Goal: Find contact information: Find contact information

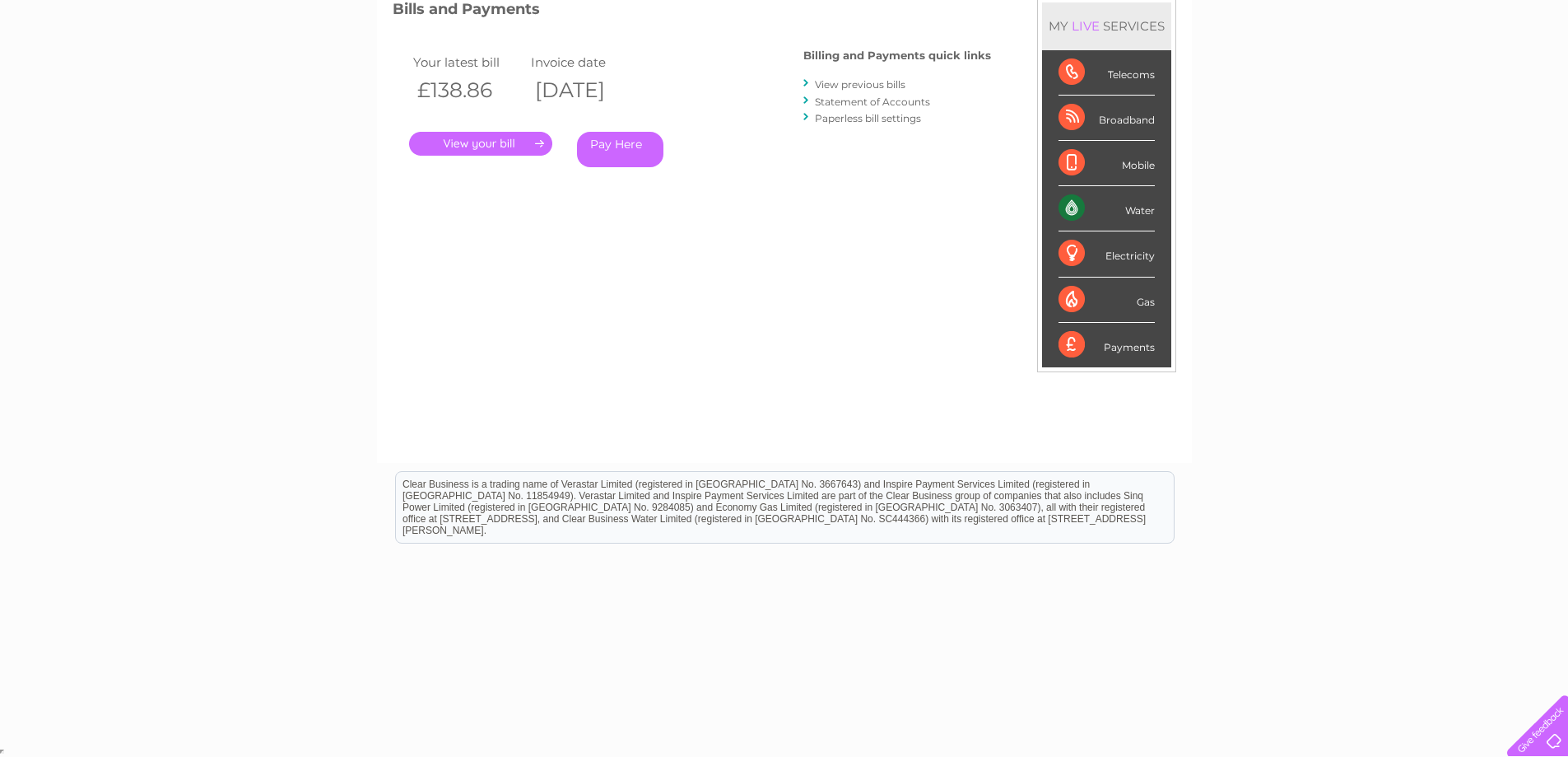
click at [303, 227] on div "My Clear Business Login Details My Details My Preferences Link Account My Accou…" at bounding box center [784, 316] width 1568 height 859
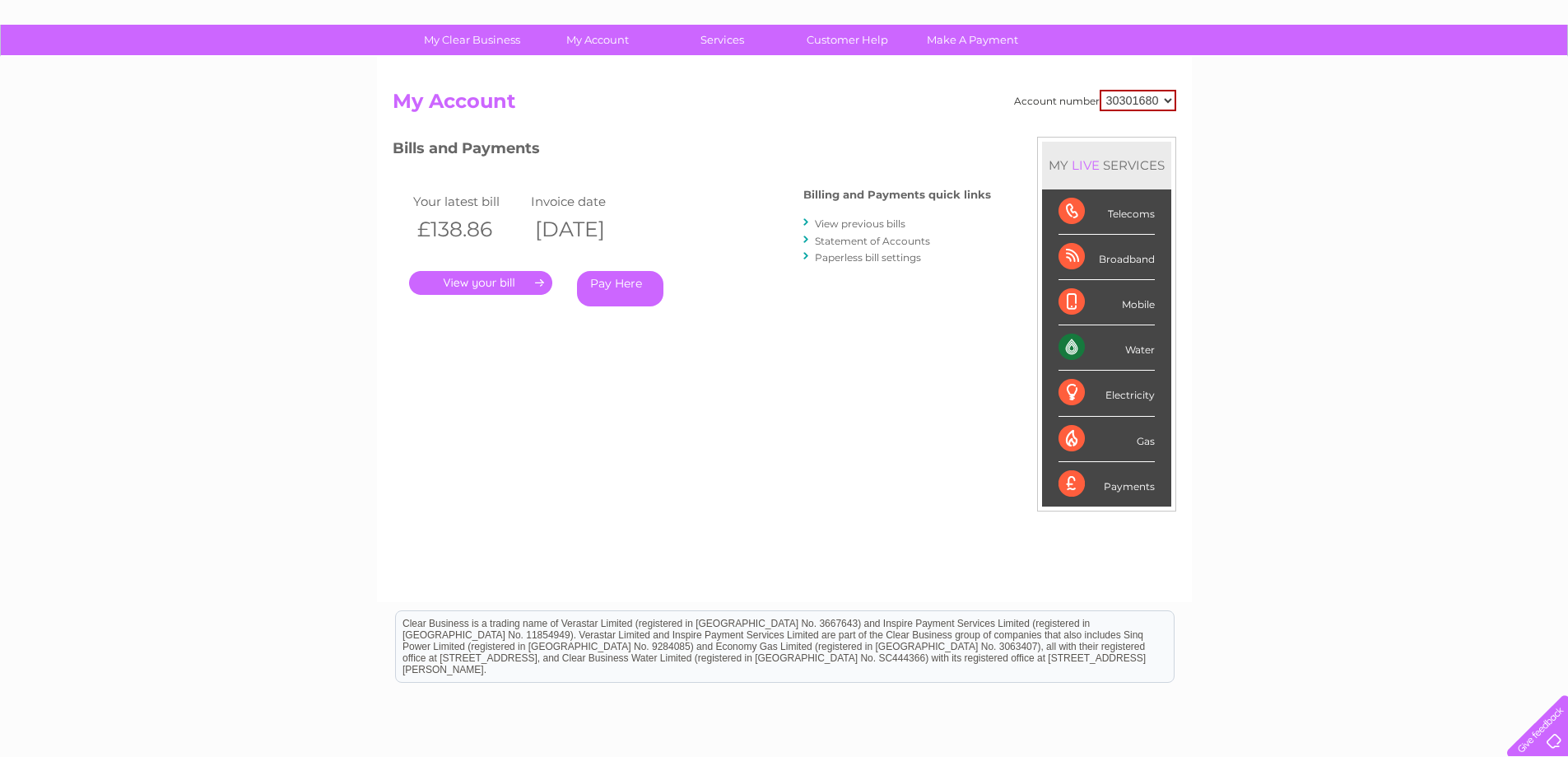
scroll to position [73, 0]
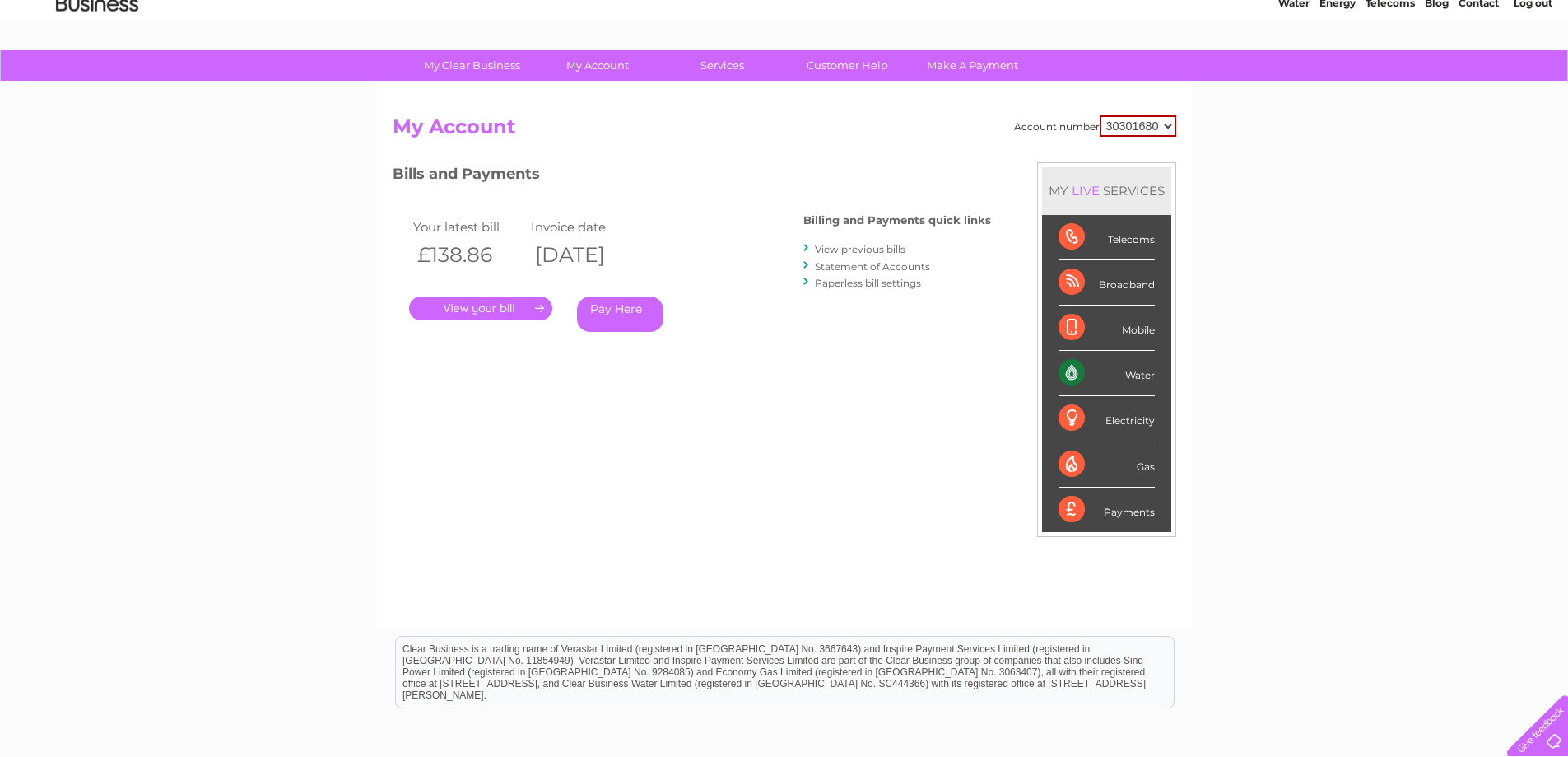
click at [878, 267] on link "Statement of Accounts" at bounding box center [872, 266] width 115 height 12
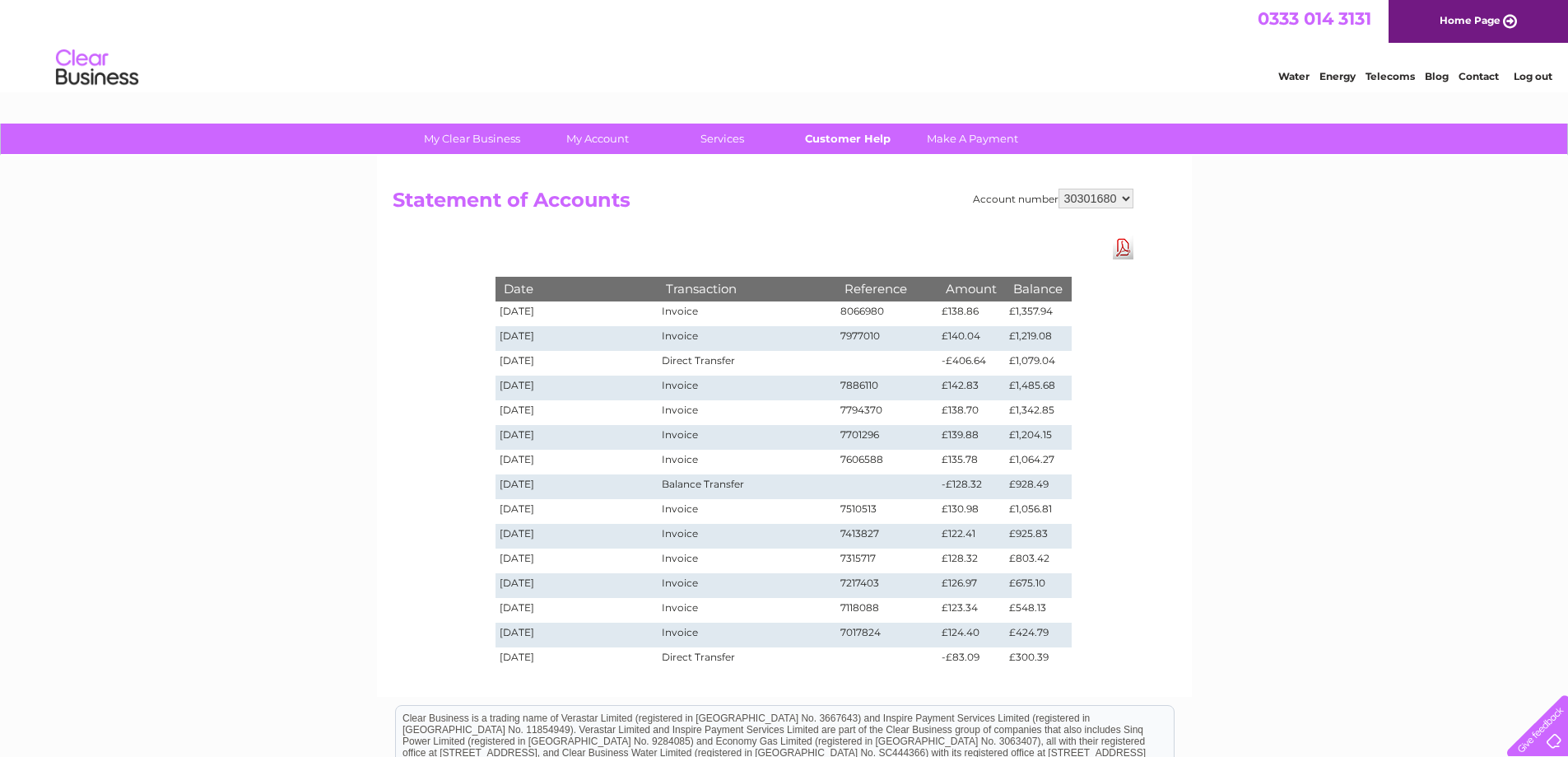
click at [831, 140] on link "Customer Help" at bounding box center [847, 138] width 136 height 31
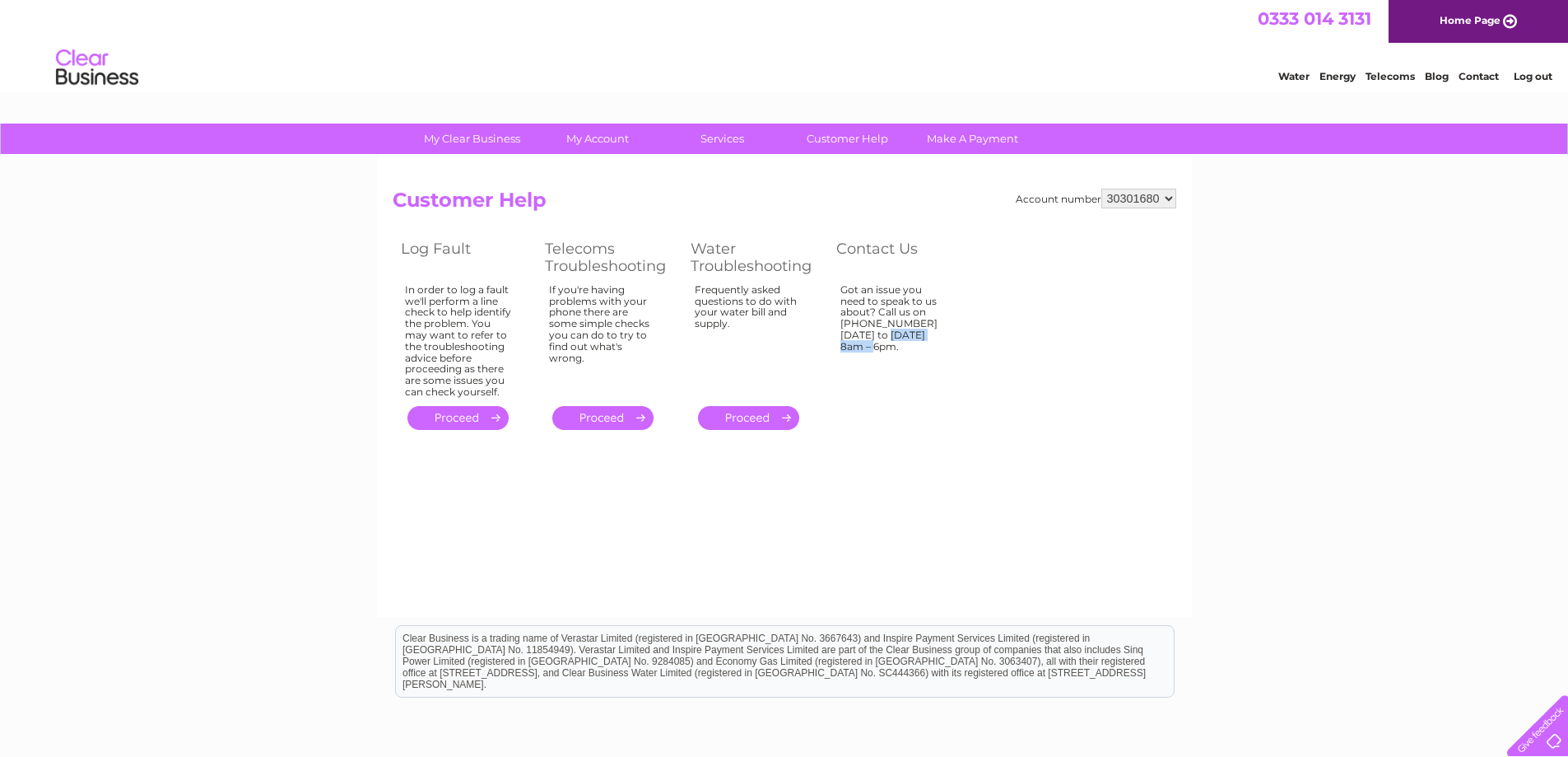
drag, startPoint x: 842, startPoint y: 322, endPoint x: 906, endPoint y: 321, distance: 64.0
click at [906, 321] on td "Got an issue you need to speak to us about? Call us on 0333 014 3131 Monday to …" at bounding box center [900, 341] width 144 height 122
